Goal: Transaction & Acquisition: Purchase product/service

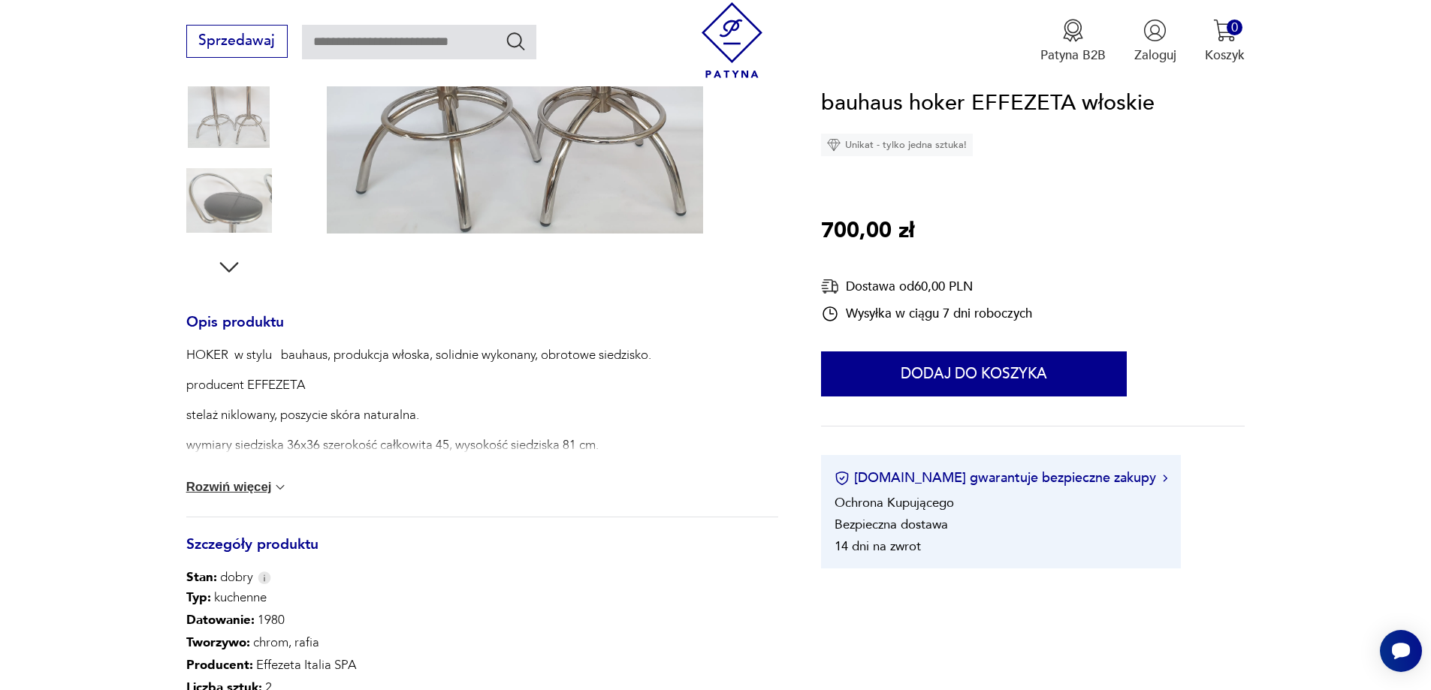
scroll to position [526, 0]
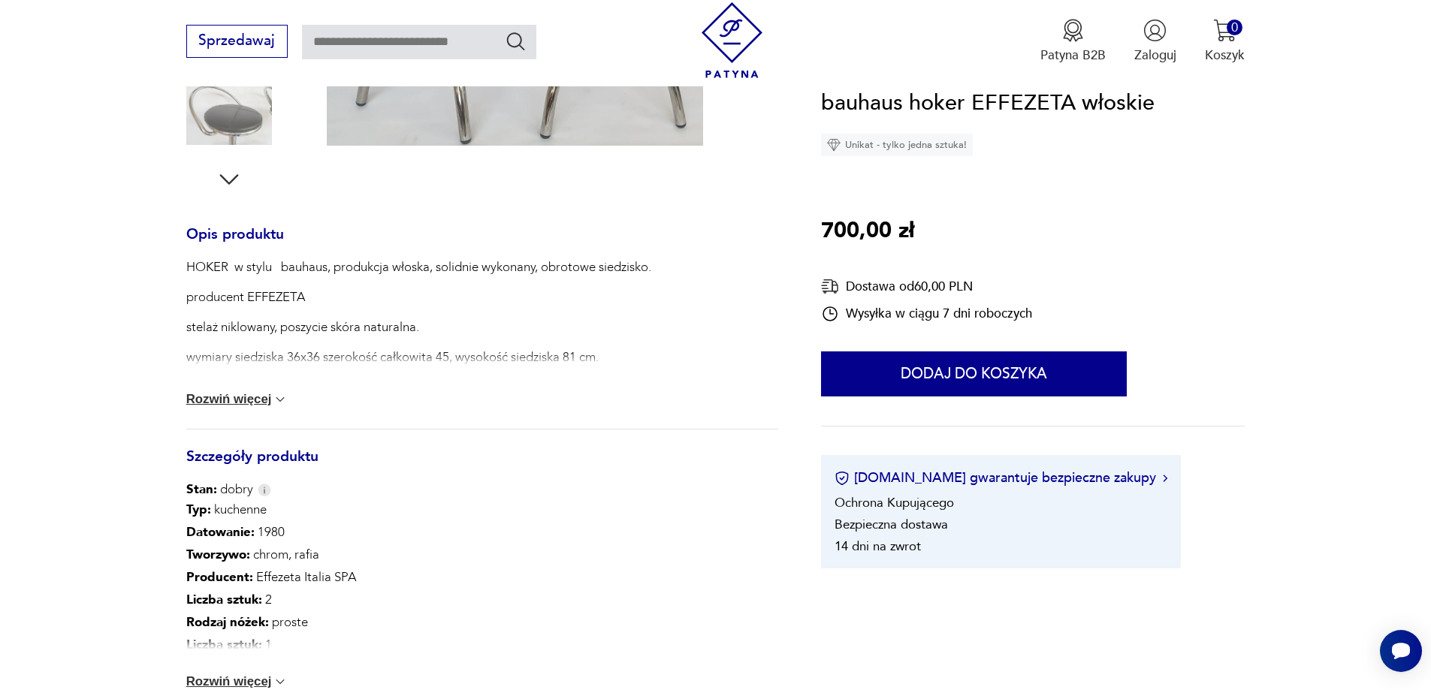
click at [257, 397] on button "Rozwiń więcej" at bounding box center [237, 399] width 102 height 15
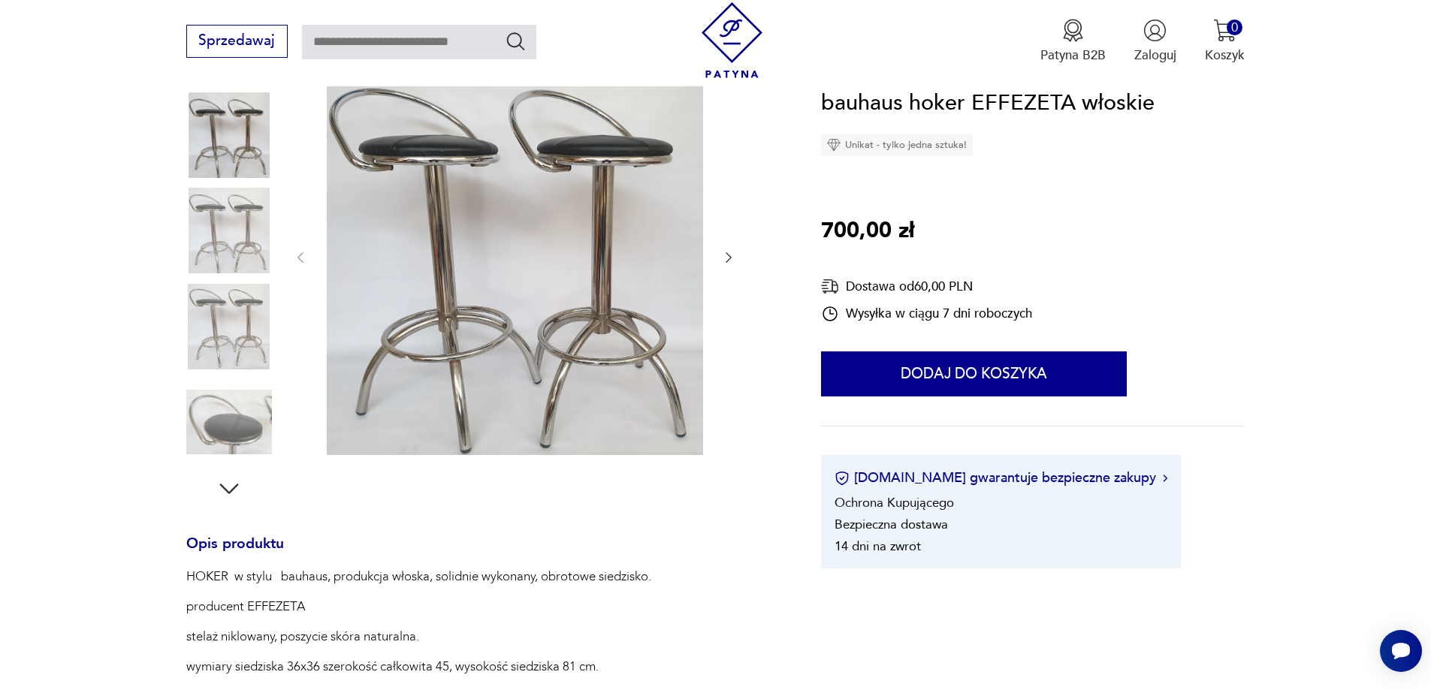
scroll to position [75, 0]
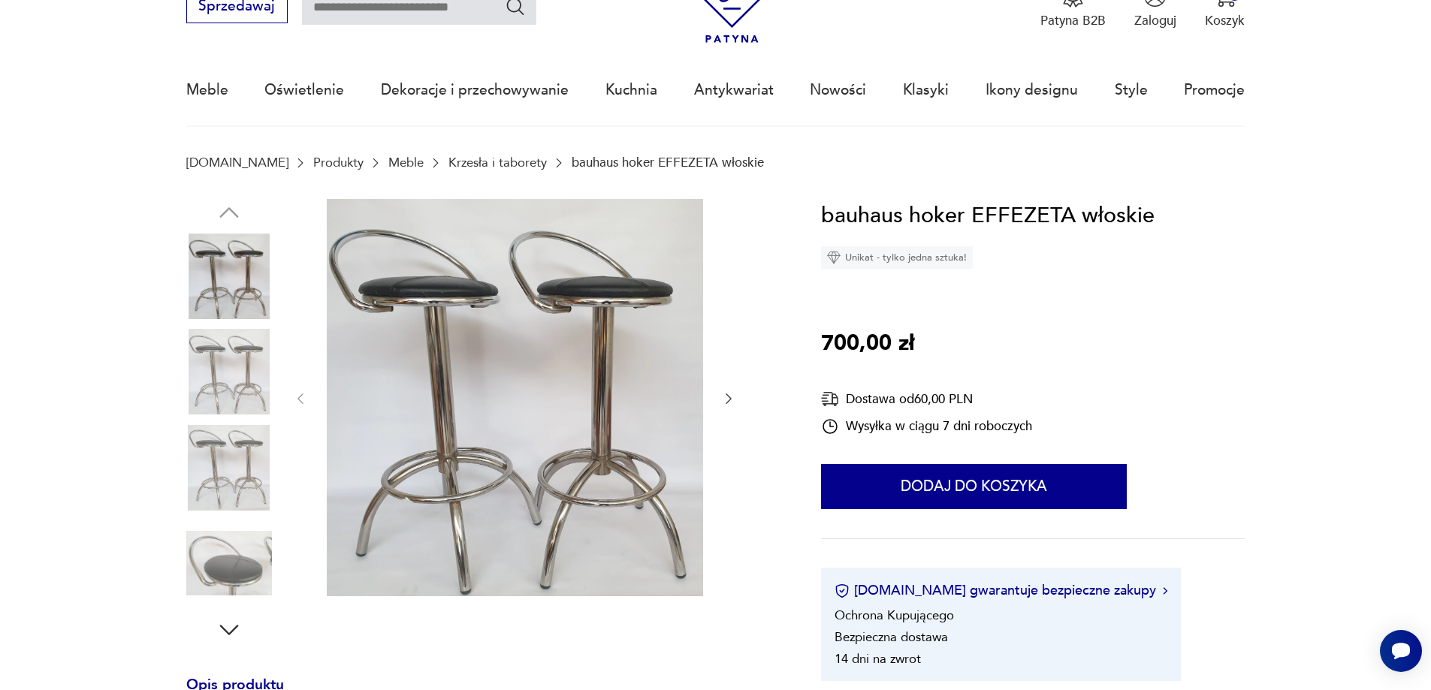
click at [723, 400] on icon "button" at bounding box center [728, 398] width 15 height 15
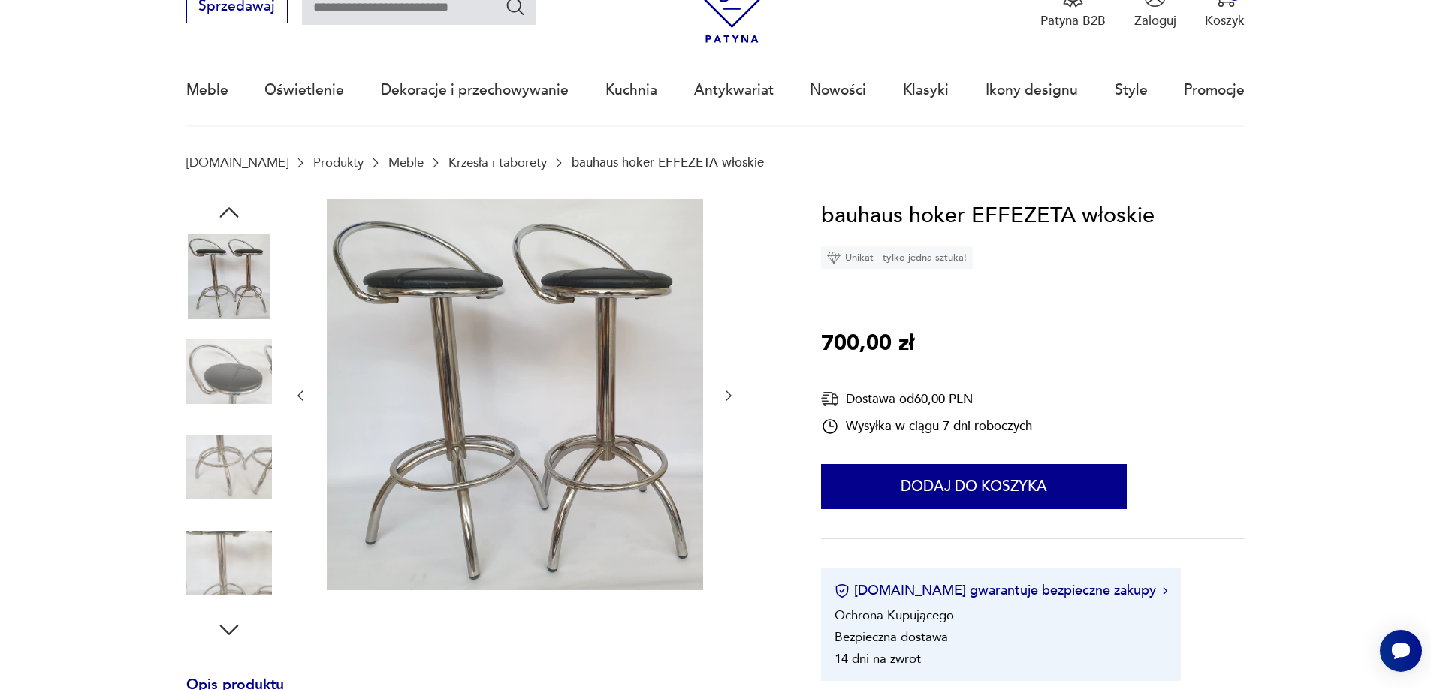
click at [723, 400] on icon "button" at bounding box center [728, 395] width 15 height 15
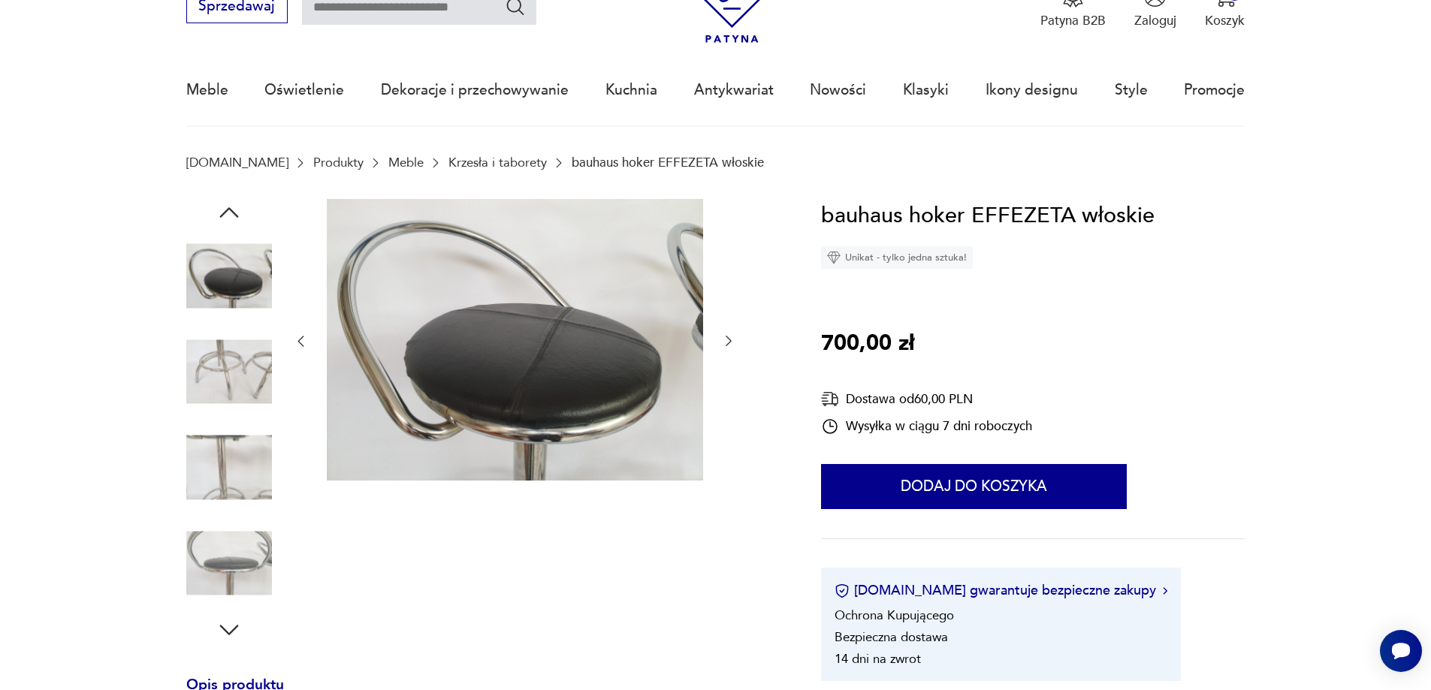
click at [726, 338] on icon "button" at bounding box center [728, 340] width 15 height 15
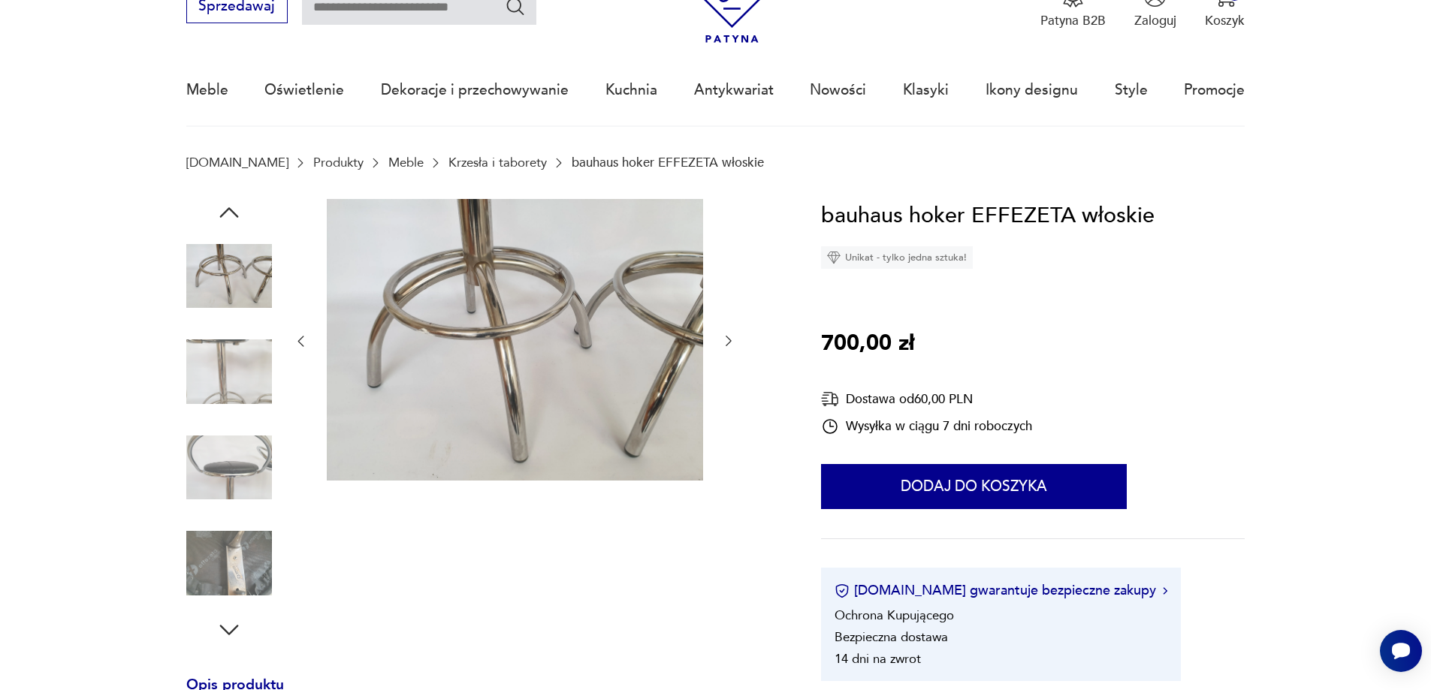
click at [726, 339] on icon "button" at bounding box center [728, 340] width 15 height 15
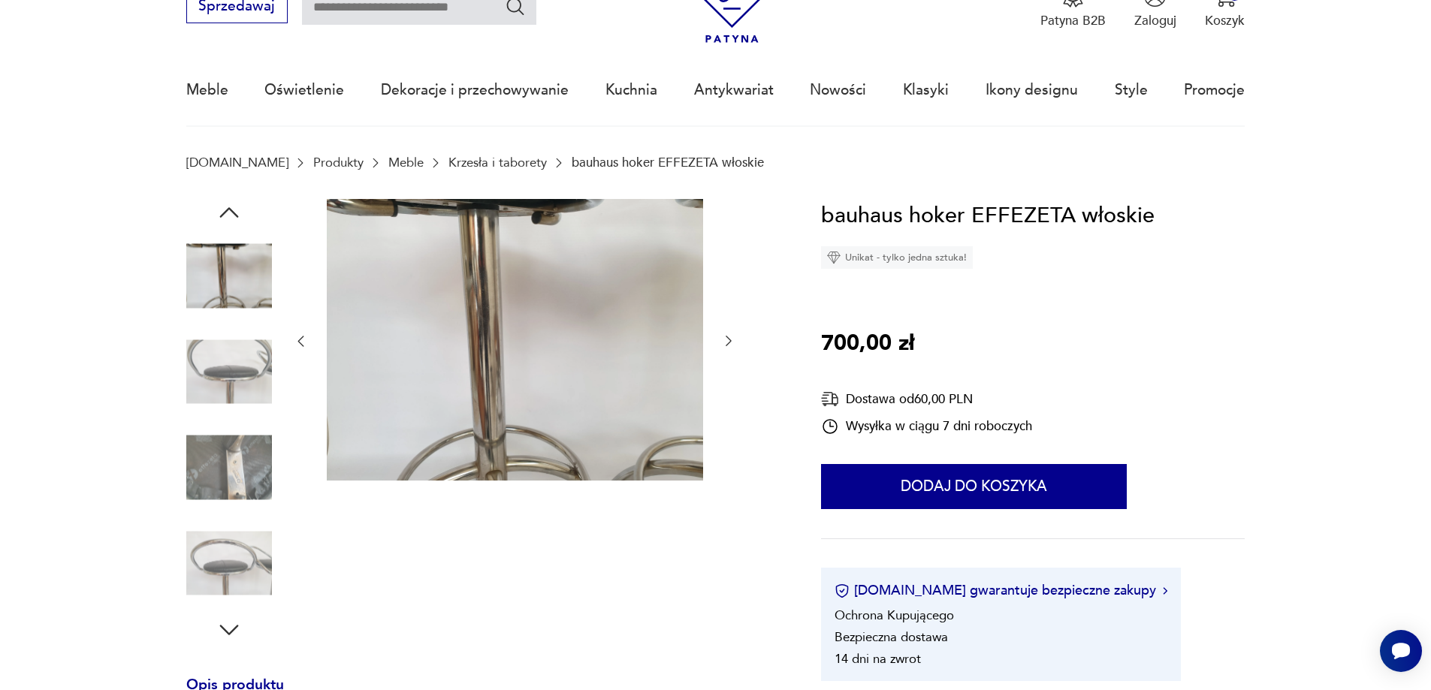
click at [726, 339] on icon "button" at bounding box center [728, 340] width 15 height 15
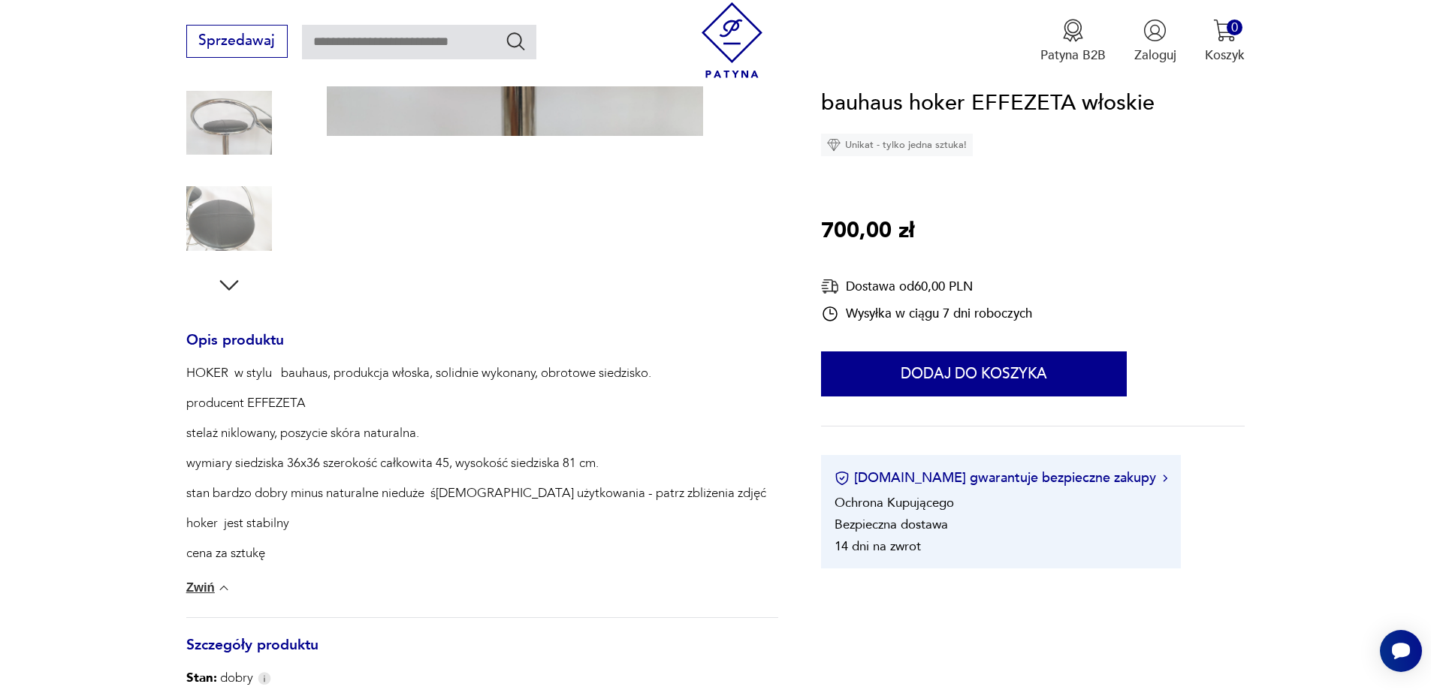
scroll to position [150, 0]
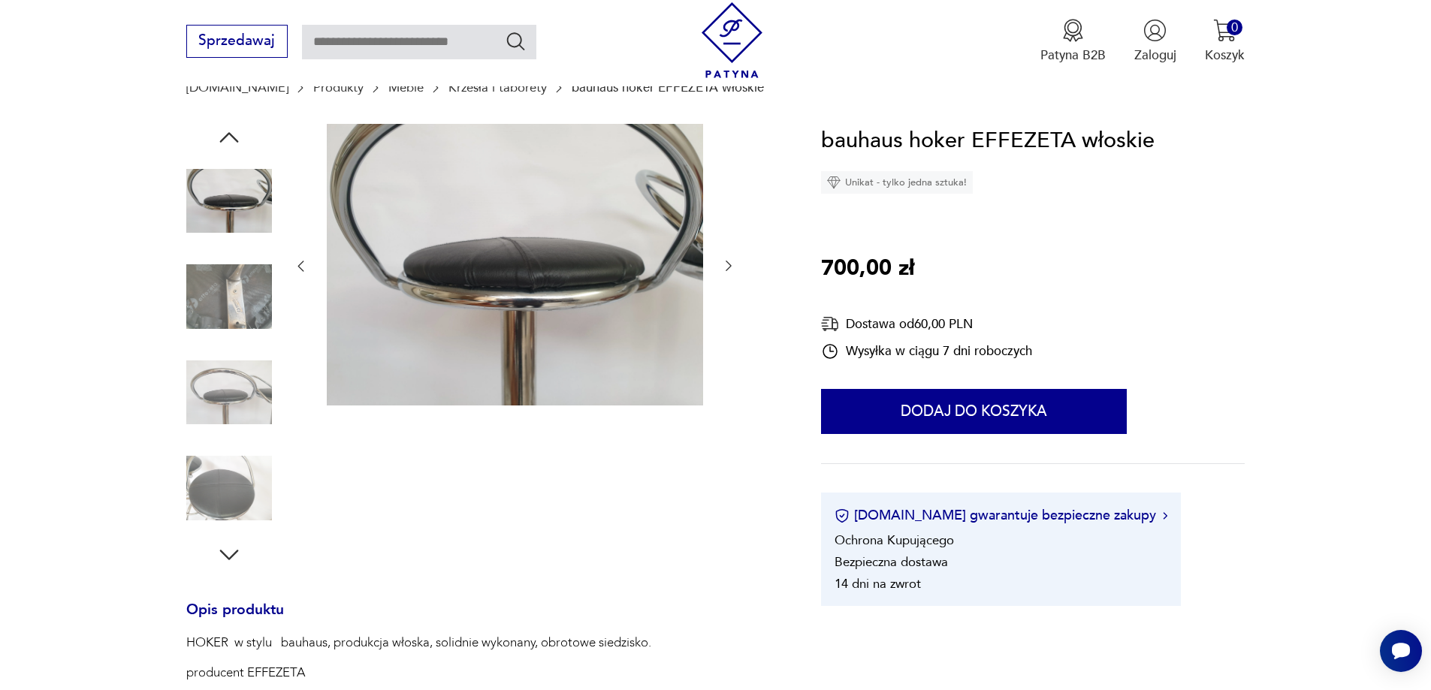
click at [303, 256] on div at bounding box center [514, 266] width 443 height 285
click at [303, 261] on icon "button" at bounding box center [300, 265] width 15 height 15
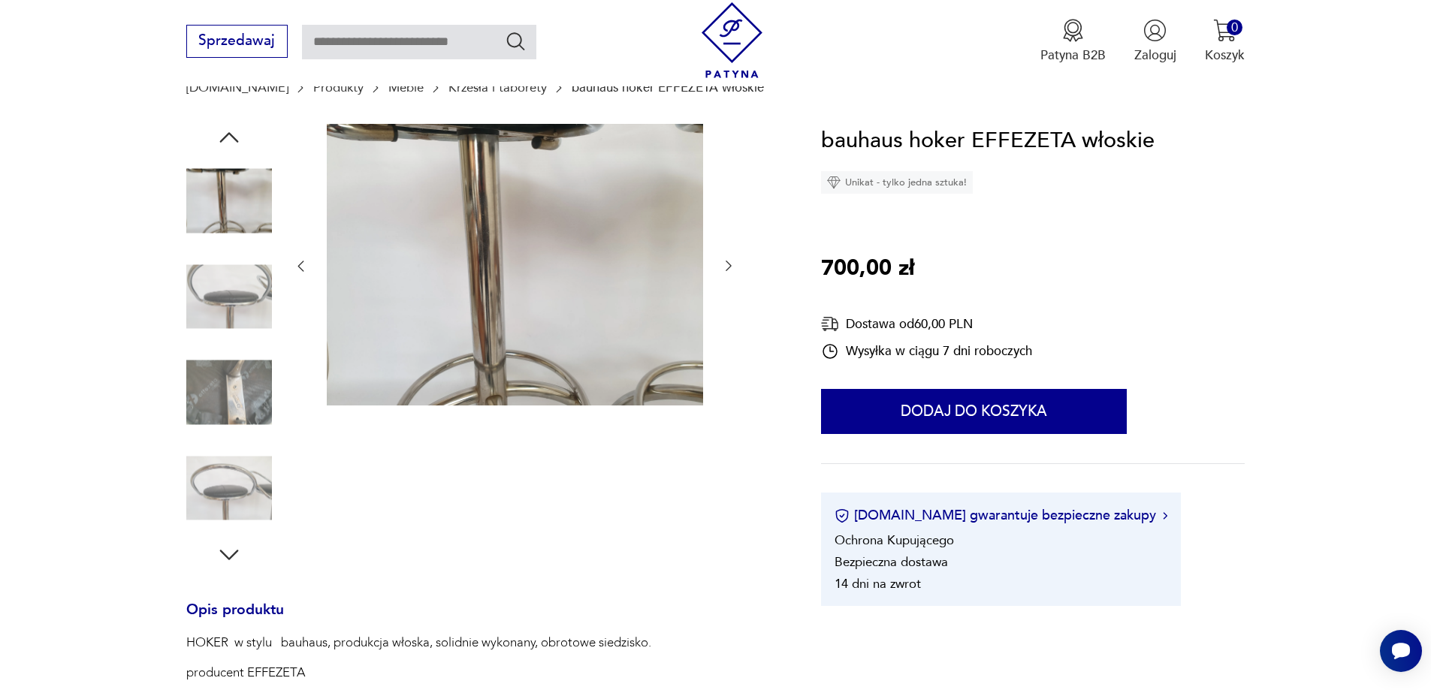
click at [303, 261] on icon "button" at bounding box center [300, 265] width 15 height 15
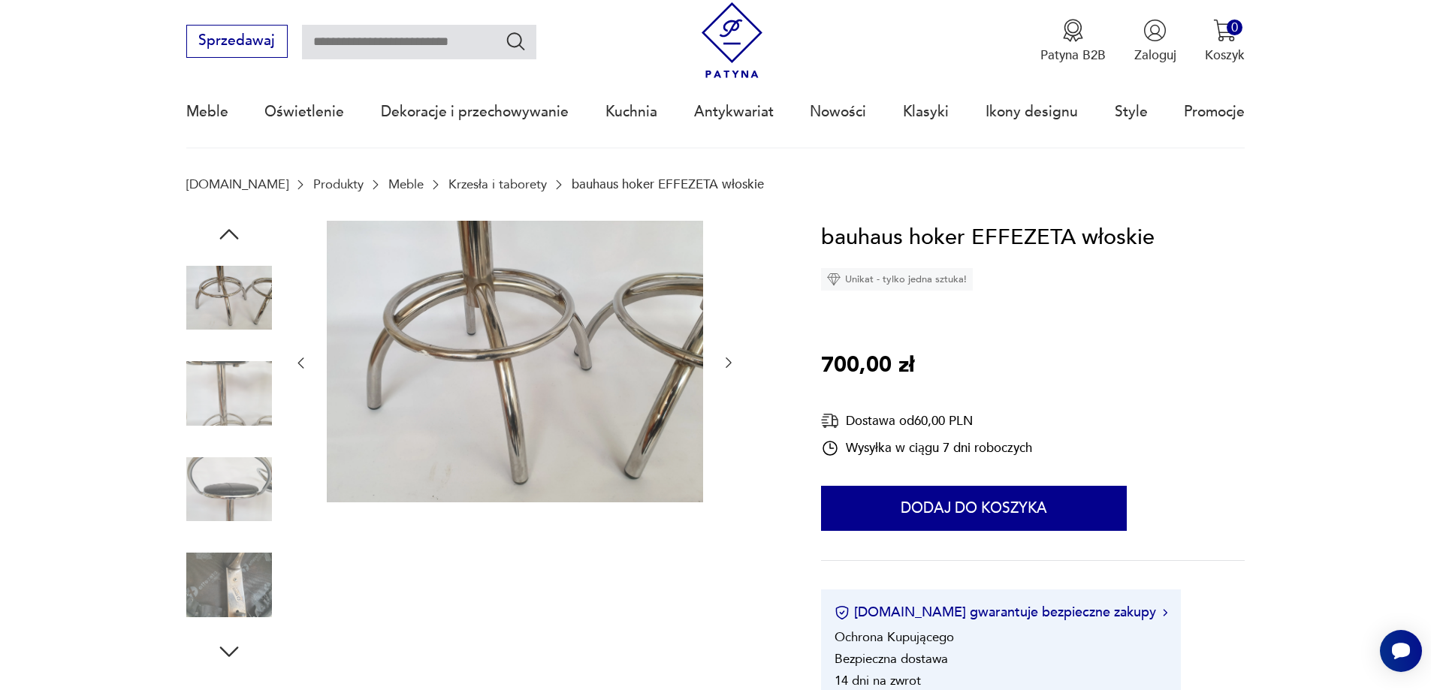
scroll to position [0, 0]
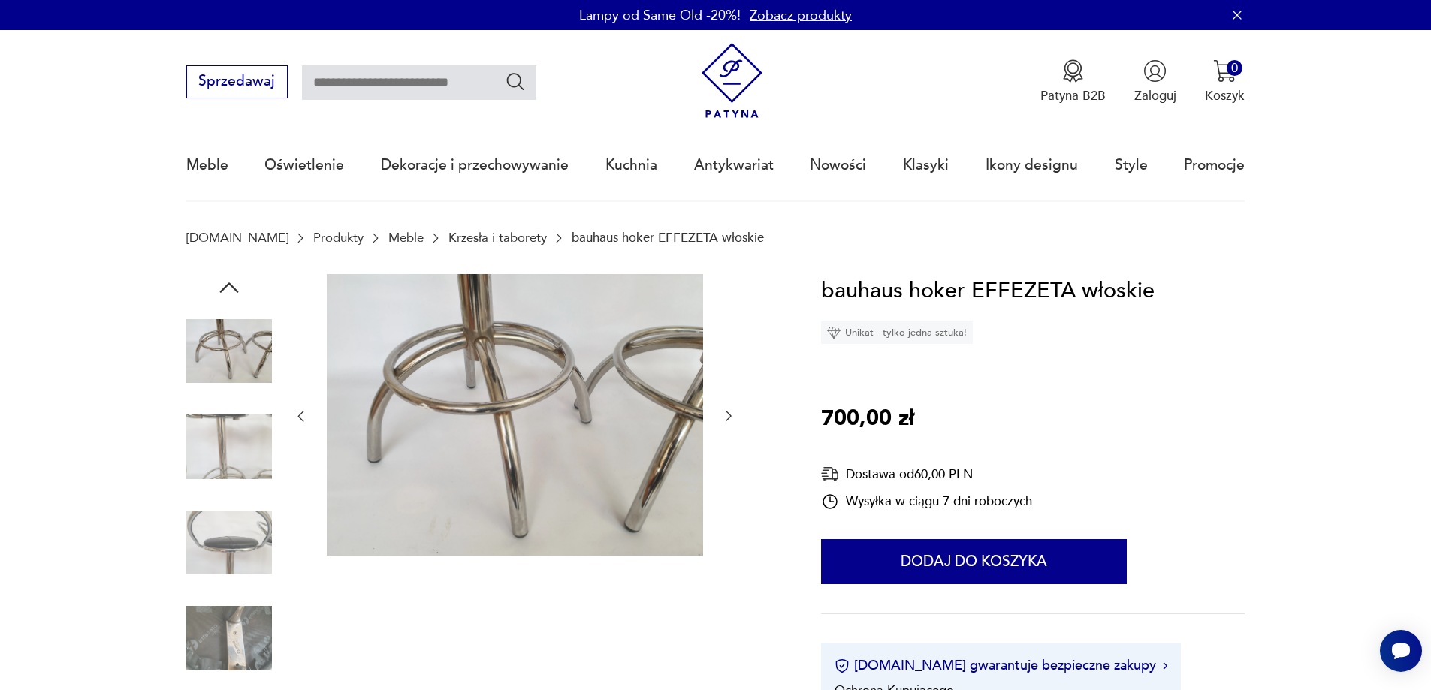
click at [305, 417] on icon "button" at bounding box center [300, 416] width 15 height 15
